Goal: Find specific page/section: Find specific page/section

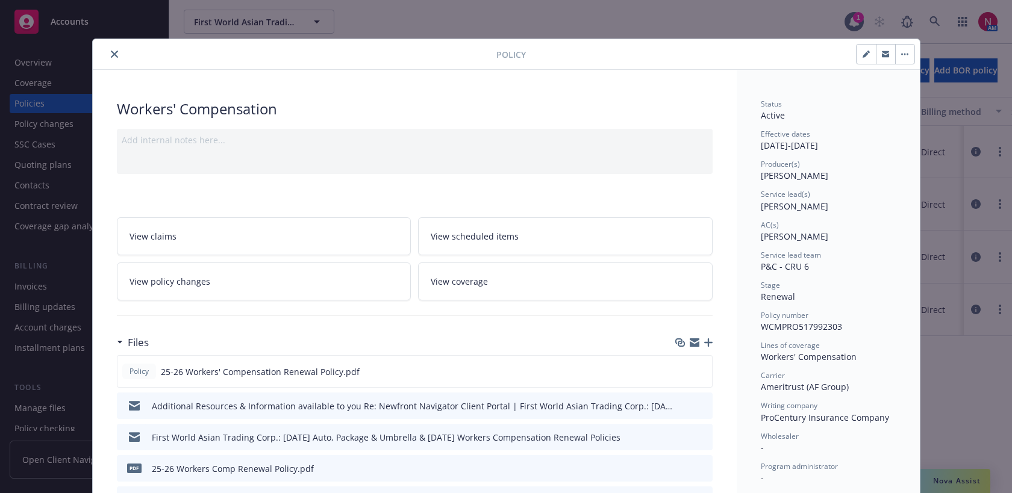
click at [110, 52] on button "close" at bounding box center [114, 54] width 14 height 14
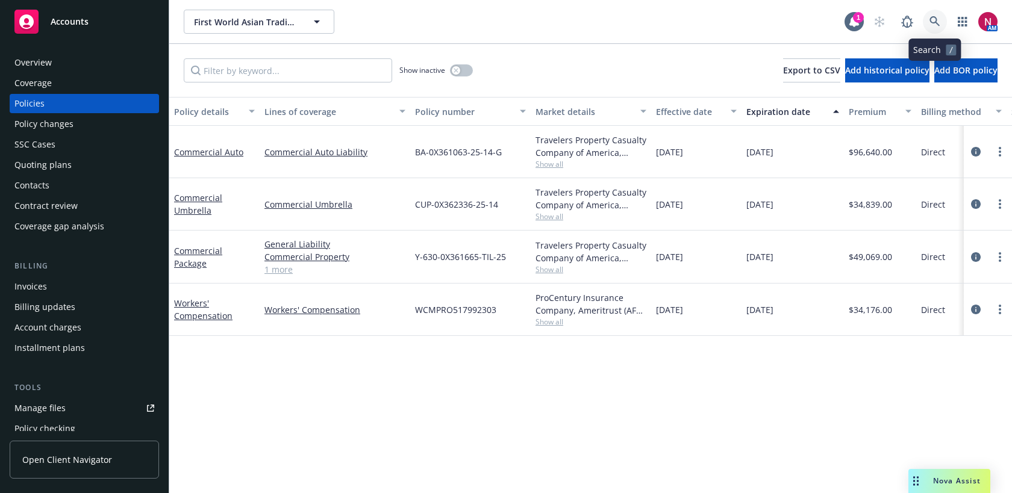
click at [930, 15] on link at bounding box center [935, 22] width 24 height 24
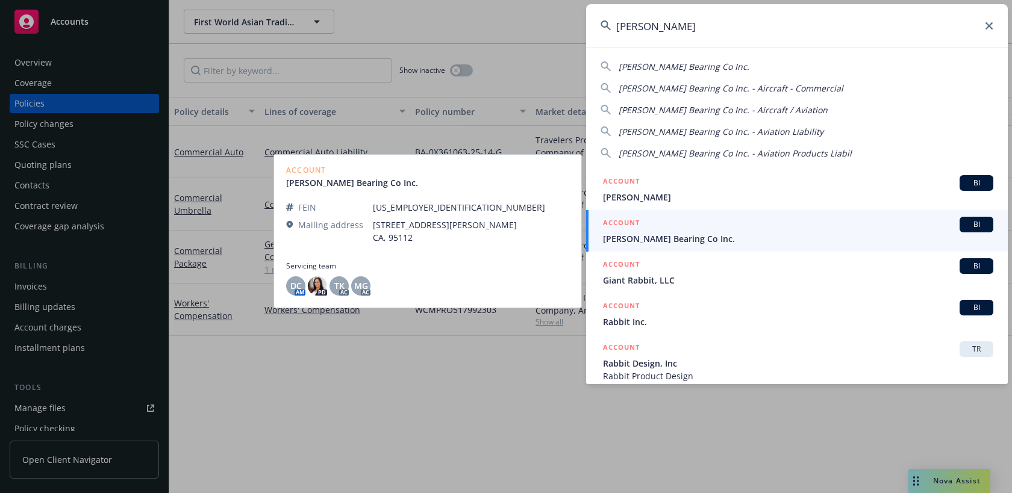
type input "[PERSON_NAME]"
click at [767, 233] on span "[PERSON_NAME] Bearing Co Inc." at bounding box center [798, 239] width 390 height 13
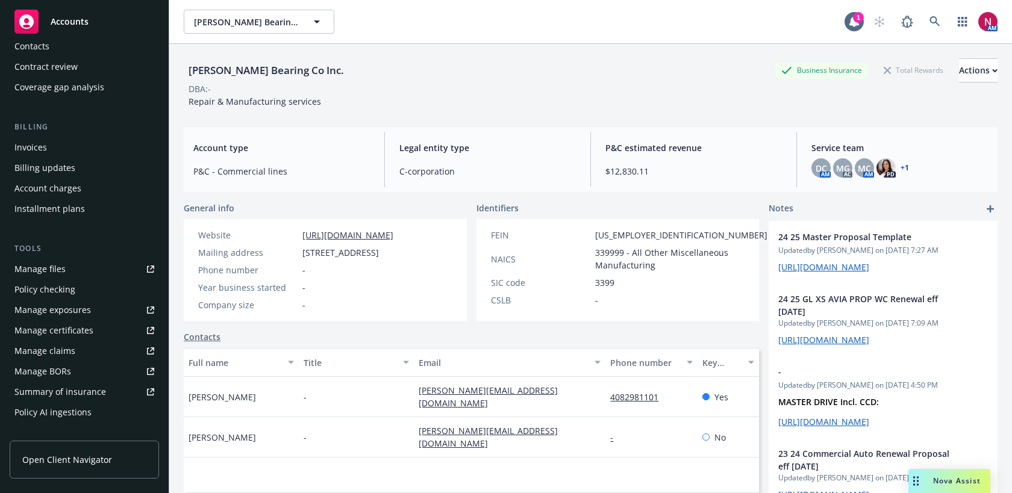
scroll to position [333, 0]
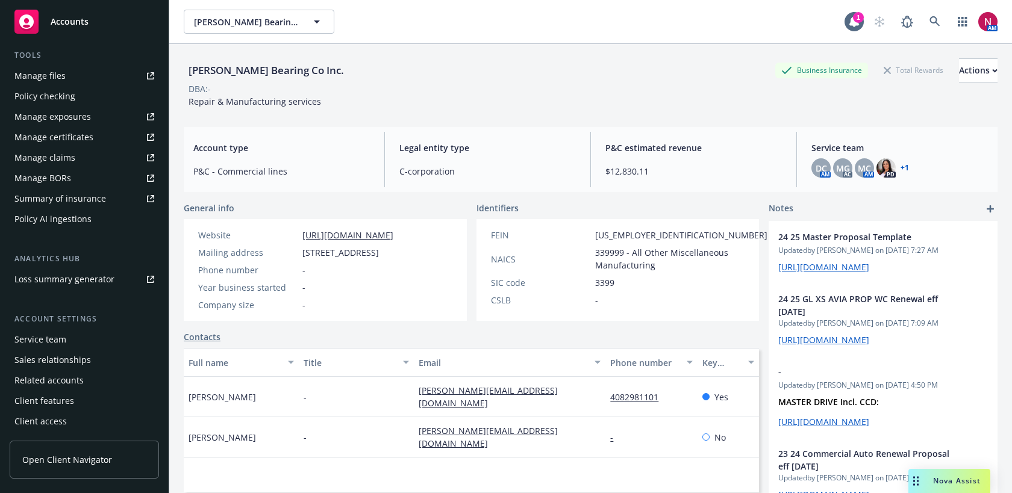
click at [77, 338] on div "Service team" at bounding box center [84, 339] width 140 height 19
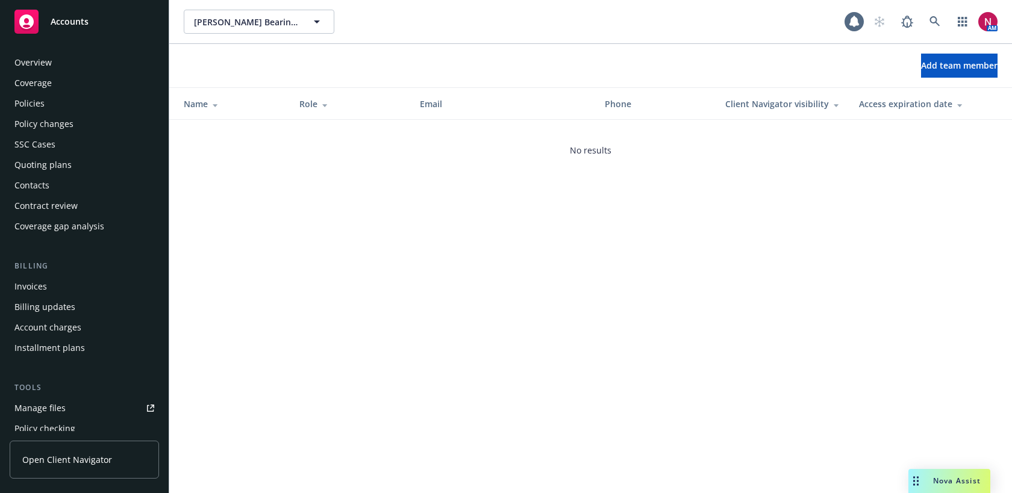
scroll to position [333, 0]
